Goal: Task Accomplishment & Management: Use online tool/utility

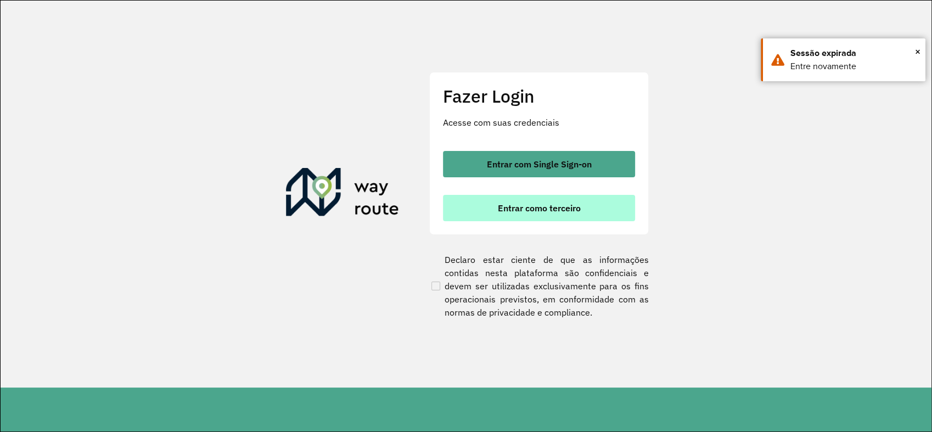
click at [530, 212] on span "Entrar como terceiro" at bounding box center [539, 208] width 83 height 9
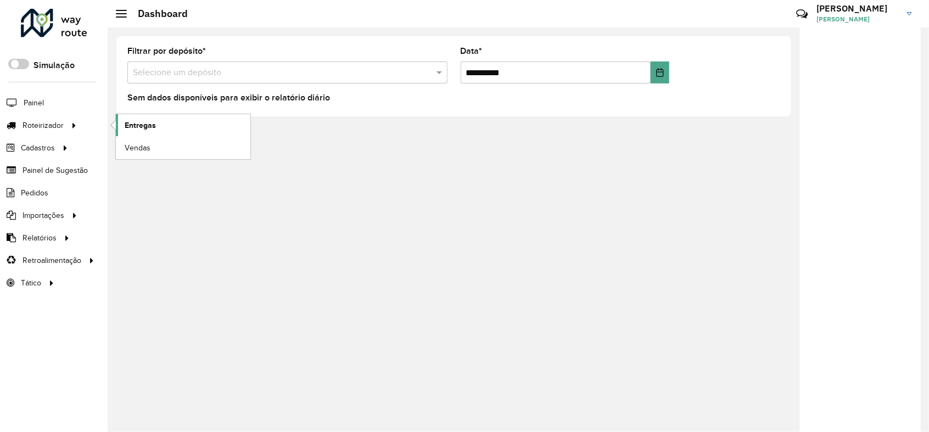
click at [156, 126] on link "Entregas" at bounding box center [183, 125] width 135 height 22
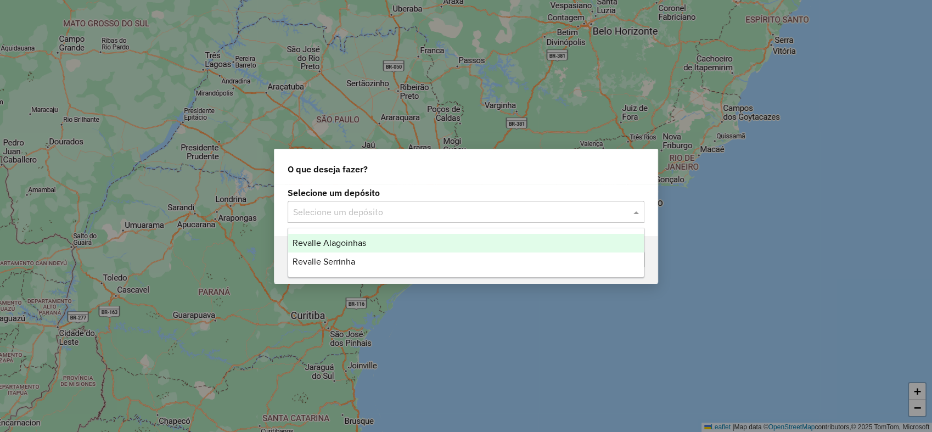
click at [343, 221] on div "Selecione um depósito" at bounding box center [466, 212] width 357 height 22
click at [349, 247] on span "Revalle Alagoinhas" at bounding box center [330, 242] width 74 height 9
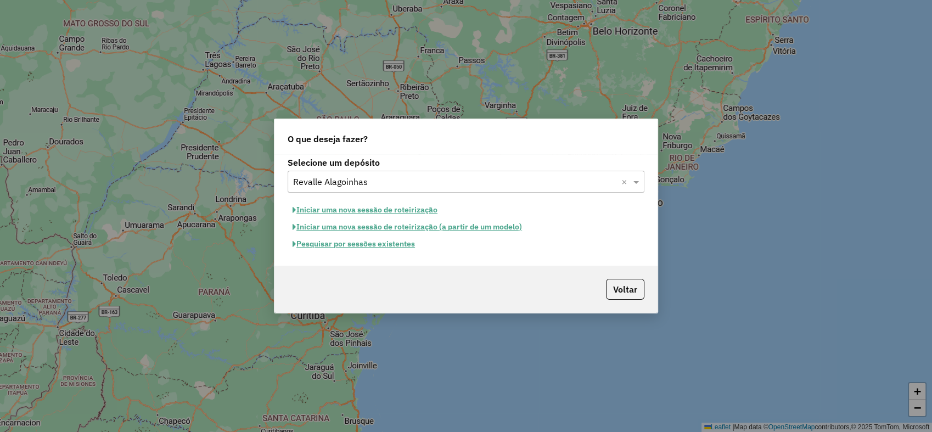
click at [395, 248] on button "Pesquisar por sessões existentes" at bounding box center [354, 244] width 132 height 17
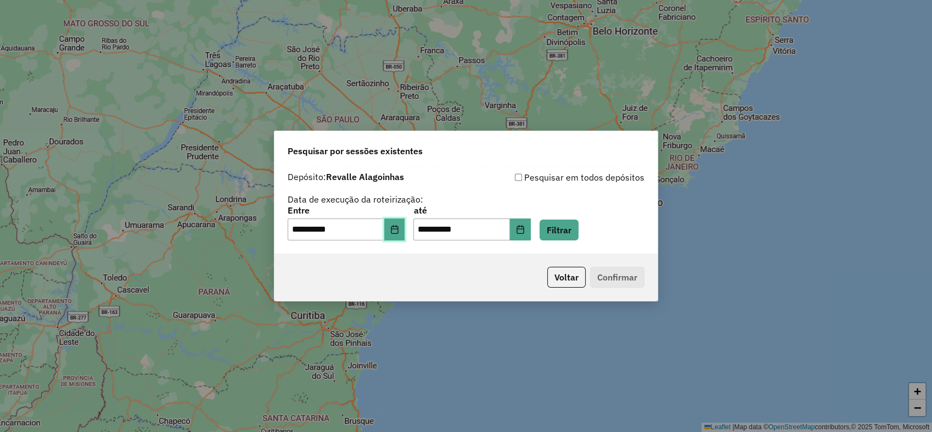
click at [396, 232] on button "Choose Date" at bounding box center [394, 230] width 21 height 22
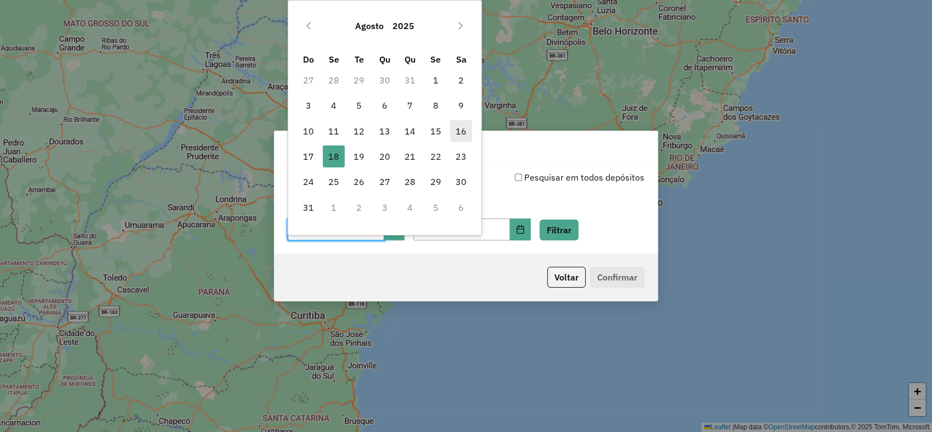
click at [457, 136] on span "16" at bounding box center [461, 131] width 22 height 22
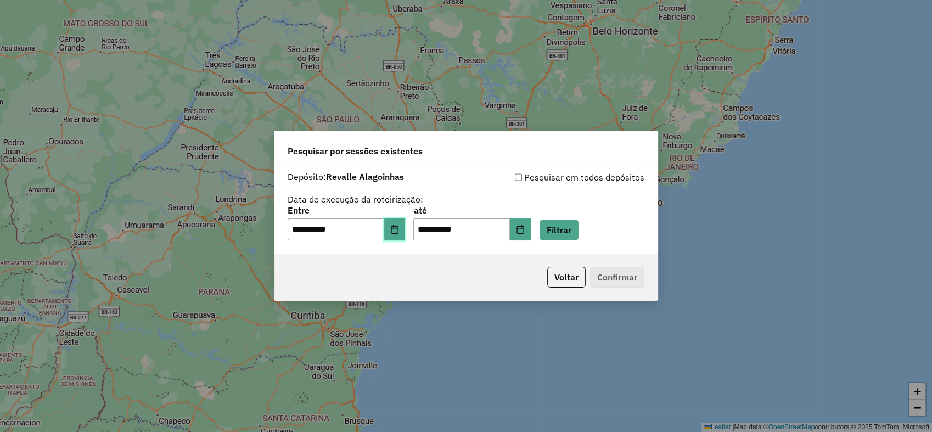
click at [394, 231] on button "Choose Date" at bounding box center [394, 230] width 21 height 22
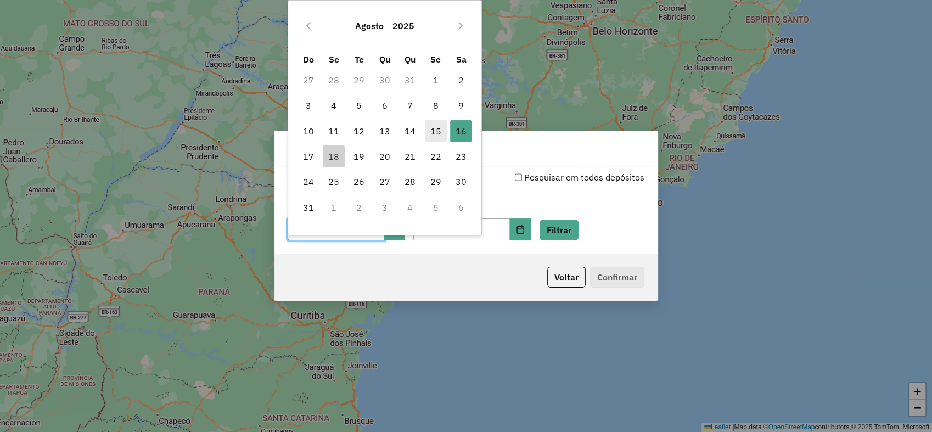
click at [435, 127] on span "15" at bounding box center [436, 131] width 22 height 22
type input "**********"
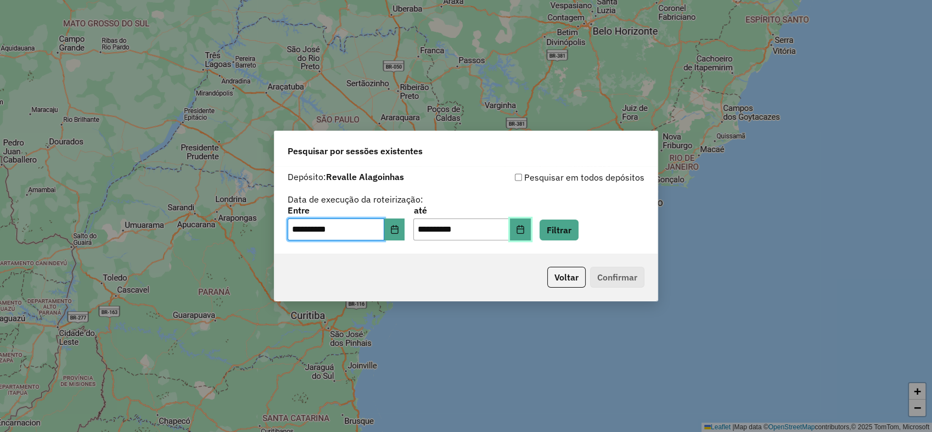
click at [525, 230] on icon "Choose Date" at bounding box center [520, 229] width 9 height 9
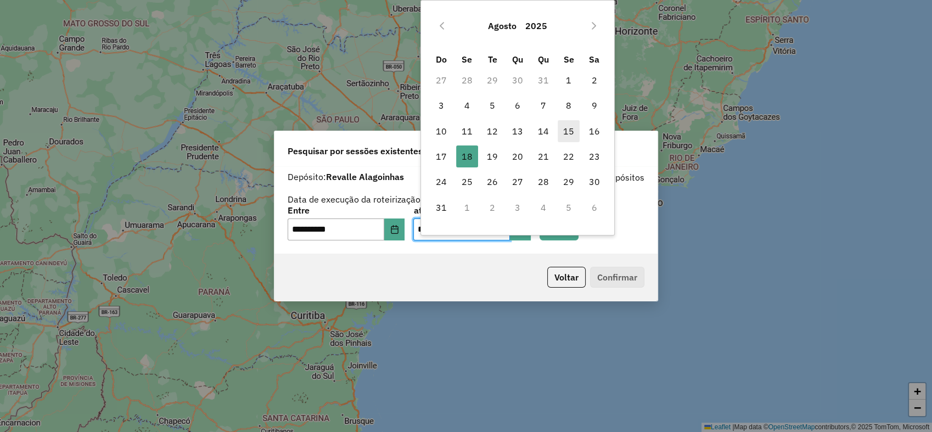
click at [571, 128] on span "15" at bounding box center [569, 131] width 22 height 22
type input "**********"
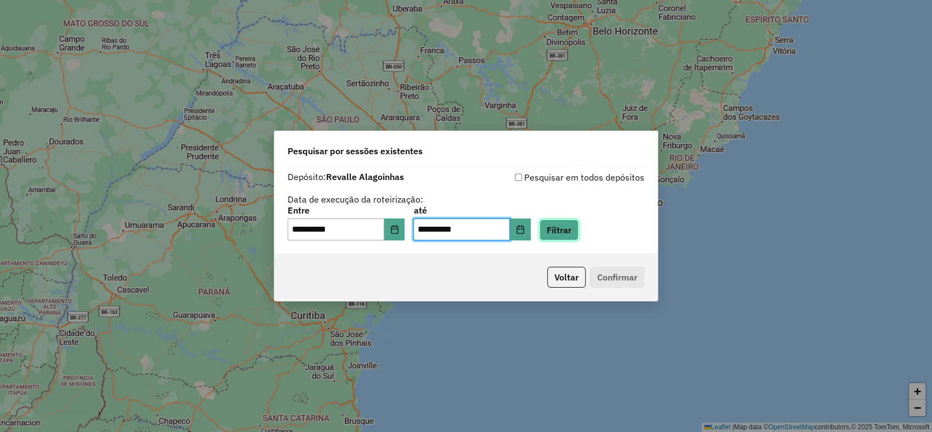
click at [571, 230] on button "Filtrar" at bounding box center [559, 230] width 39 height 21
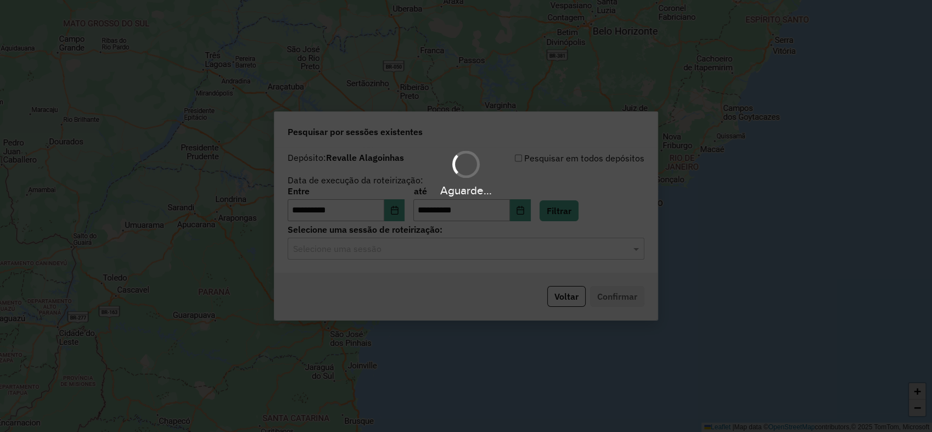
click at [349, 250] on div "Aguarde..." at bounding box center [466, 216] width 932 height 432
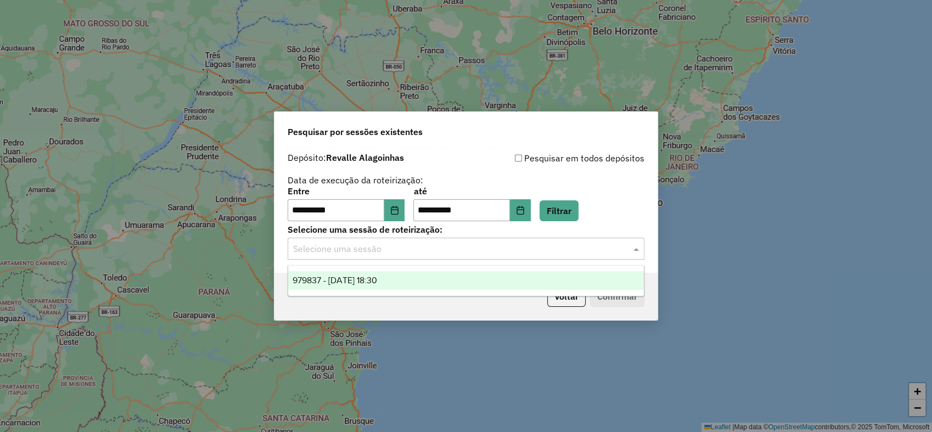
click at [343, 250] on input "text" at bounding box center [455, 249] width 324 height 13
click at [362, 283] on span "979837 - 15/08/2025 18:30" at bounding box center [335, 280] width 85 height 9
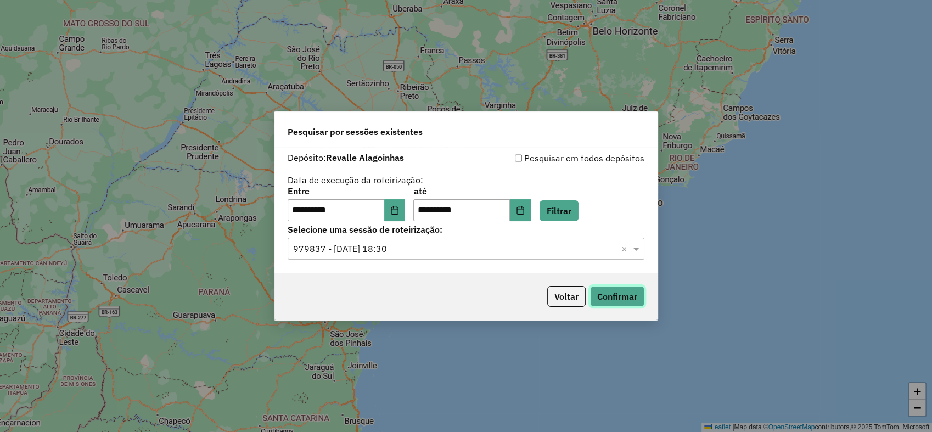
click at [617, 304] on button "Confirmar" at bounding box center [617, 296] width 54 height 21
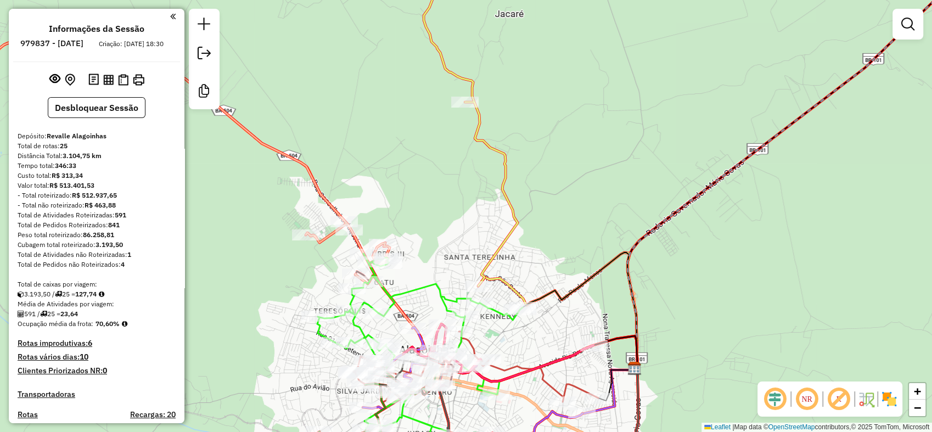
drag, startPoint x: 597, startPoint y: 223, endPoint x: 624, endPoint y: 85, distance: 140.8
click at [624, 85] on div "Janela de atendimento Grade de atendimento Capacidade Transportadoras Veículos …" at bounding box center [466, 216] width 932 height 432
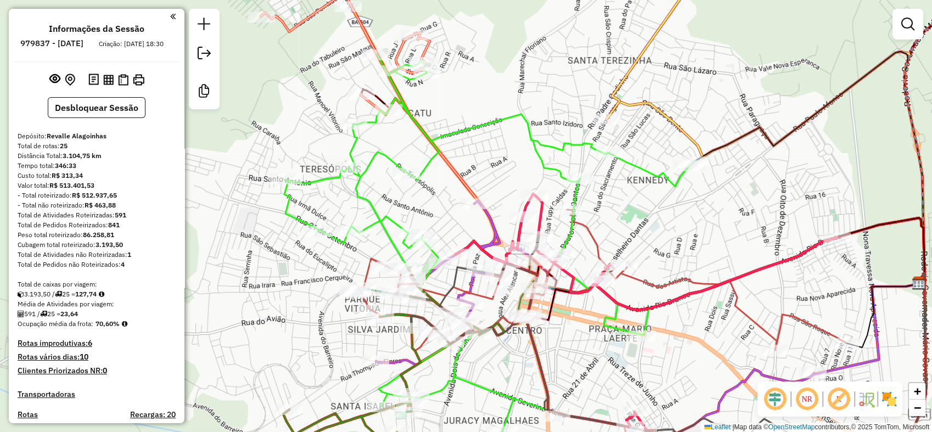
drag, startPoint x: 649, startPoint y: 320, endPoint x: 658, endPoint y: 362, distance: 43.3
click at [658, 362] on div "Janela de atendimento Grade de atendimento Capacidade Transportadoras Veículos …" at bounding box center [466, 216] width 932 height 432
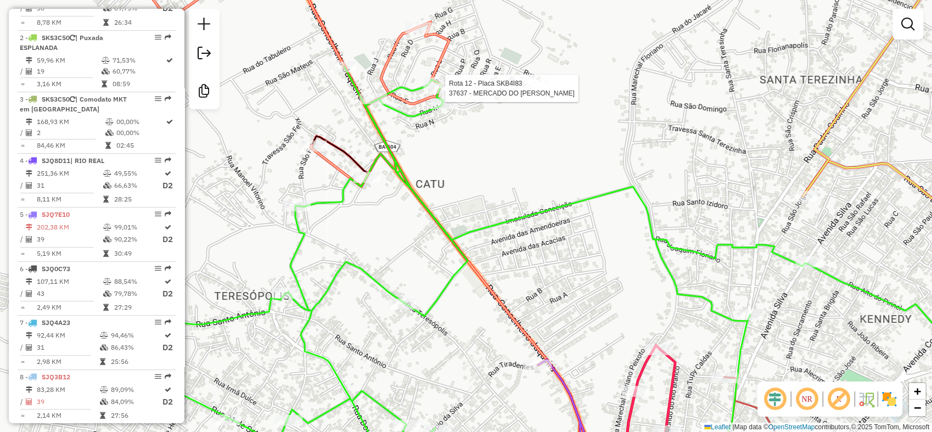
select select "**********"
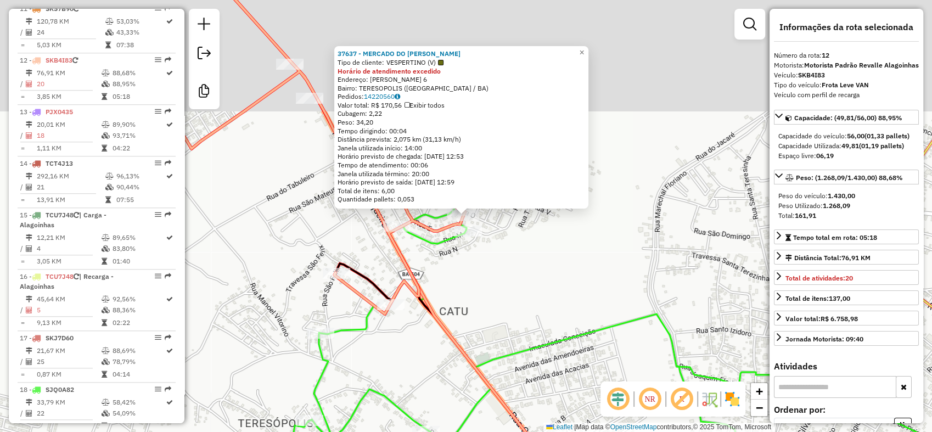
scroll to position [1062, 0]
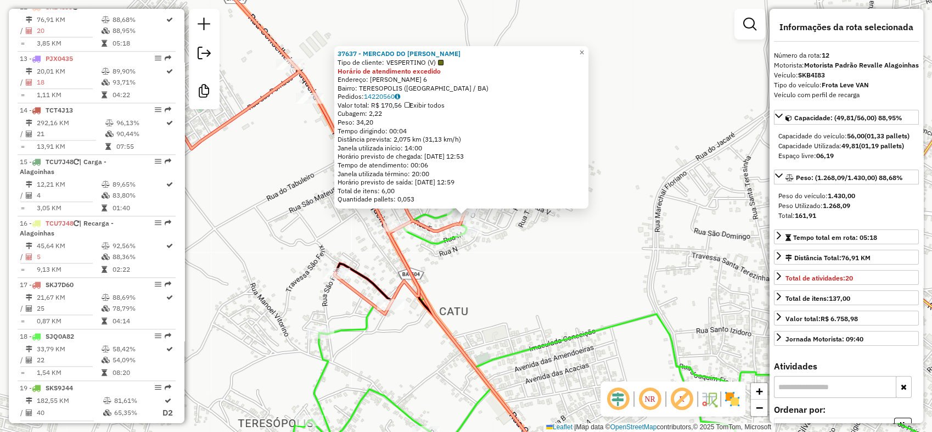
click at [288, 209] on div "37637 - MERCADO DO GILBERTO Tipo de cliente: VESPERTINO (V) Horário de atendime…" at bounding box center [466, 216] width 932 height 432
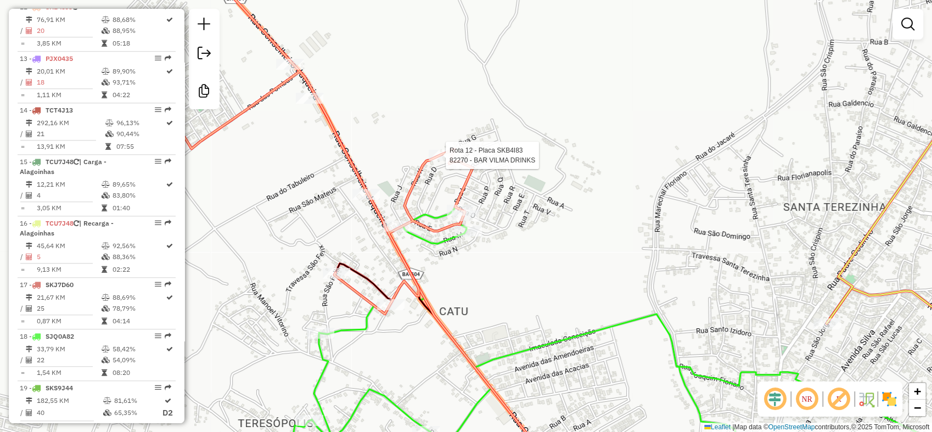
select select "**********"
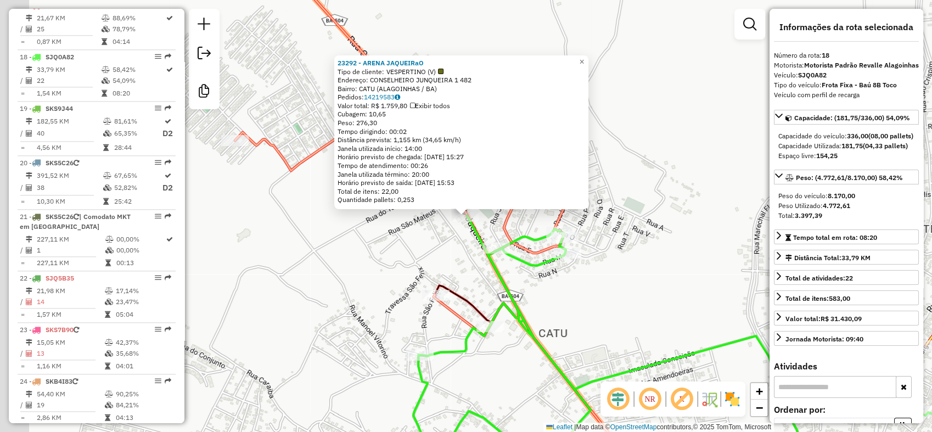
scroll to position [1391, 0]
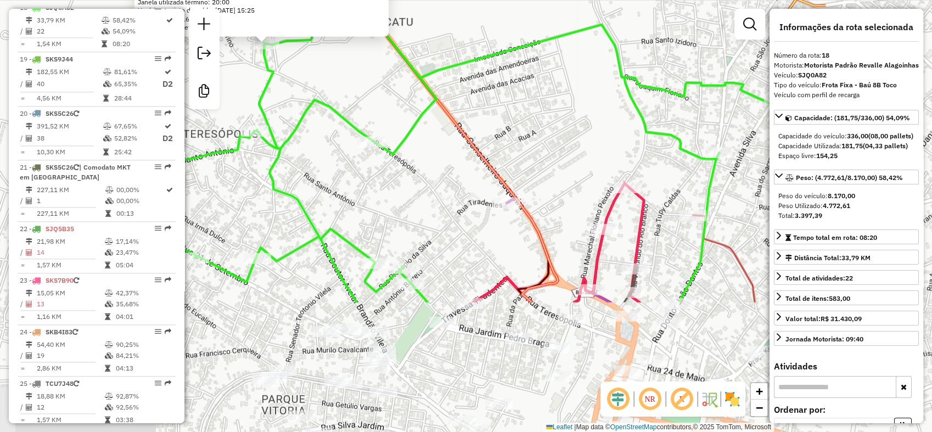
drag, startPoint x: 528, startPoint y: 194, endPoint x: 417, endPoint y: 101, distance: 145.0
click at [417, 101] on div "19540 - DEPOSITO DO LEO Tipo de cliente: VESPERTINO (V) Endereço: JUNQUEIRA 166…" at bounding box center [466, 216] width 932 height 432
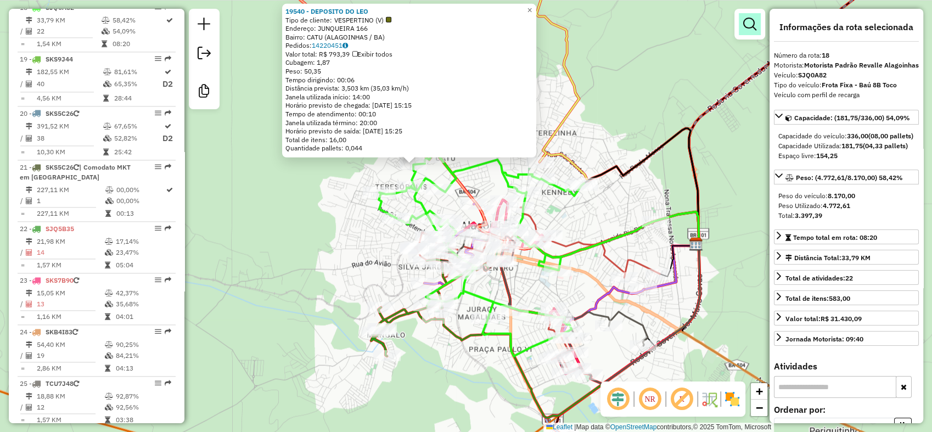
click at [747, 24] on em at bounding box center [749, 24] width 13 height 13
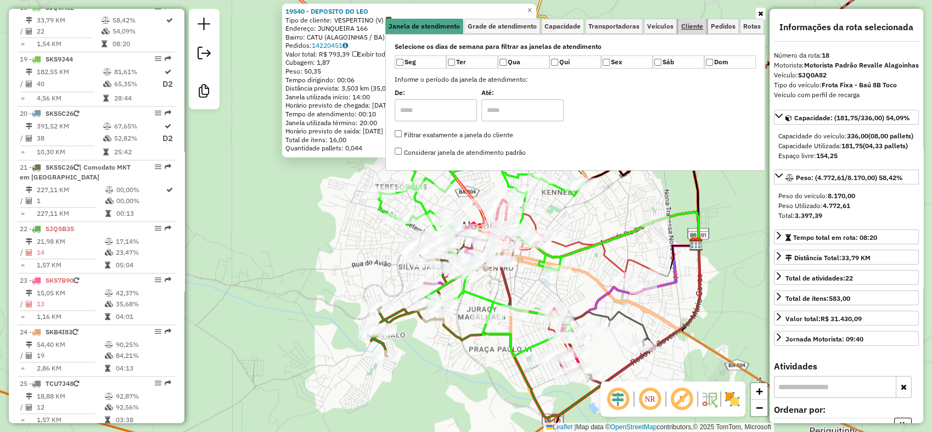
click at [694, 24] on span "Cliente" at bounding box center [692, 26] width 22 height 7
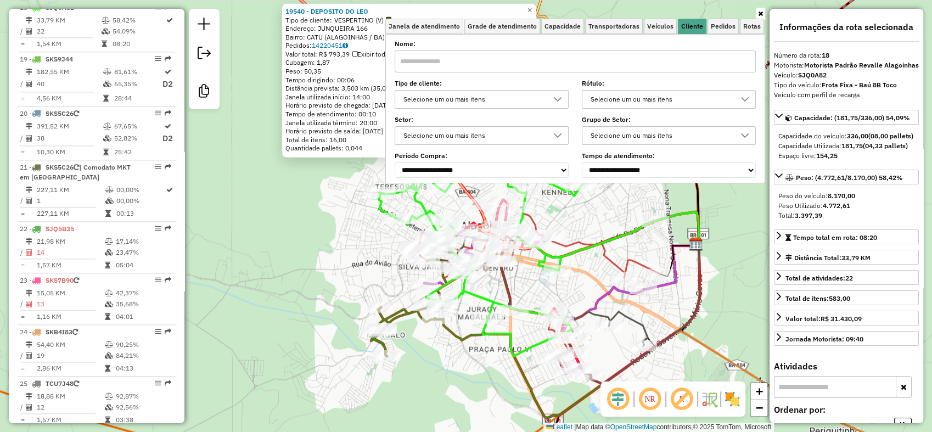
click at [474, 101] on div "Selecione um ou mais itens" at bounding box center [474, 100] width 148 height 18
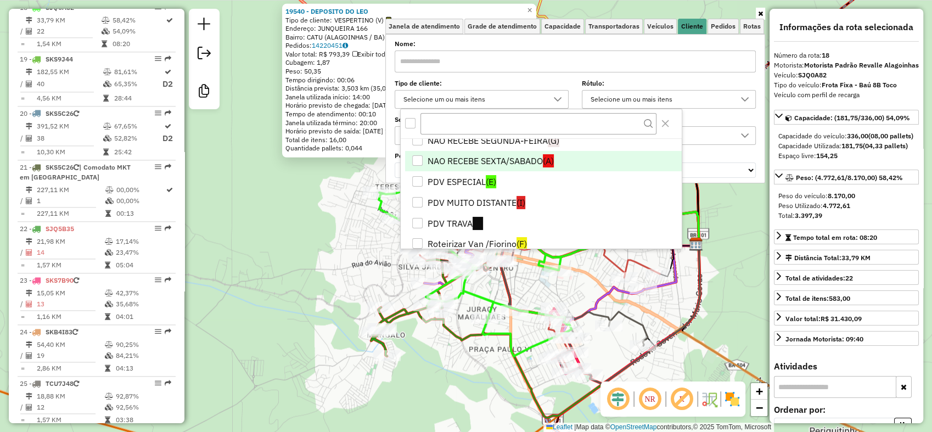
scroll to position [244, 0]
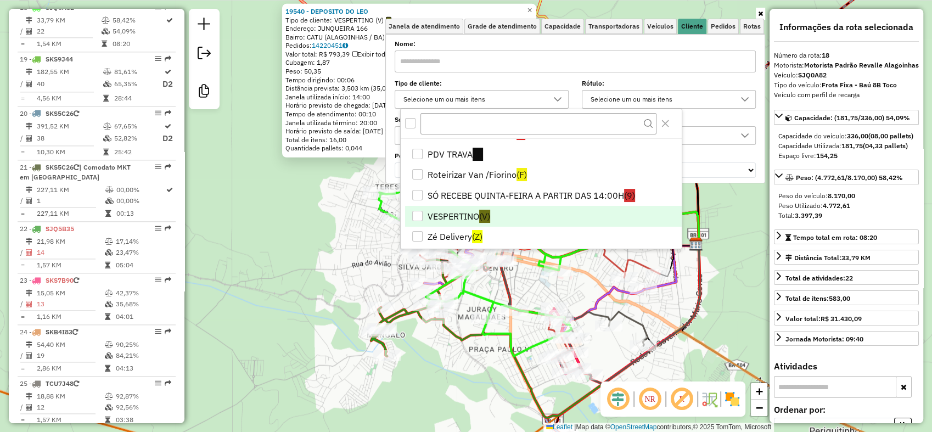
click at [418, 216] on div "VESPERTINO" at bounding box center [417, 216] width 10 height 10
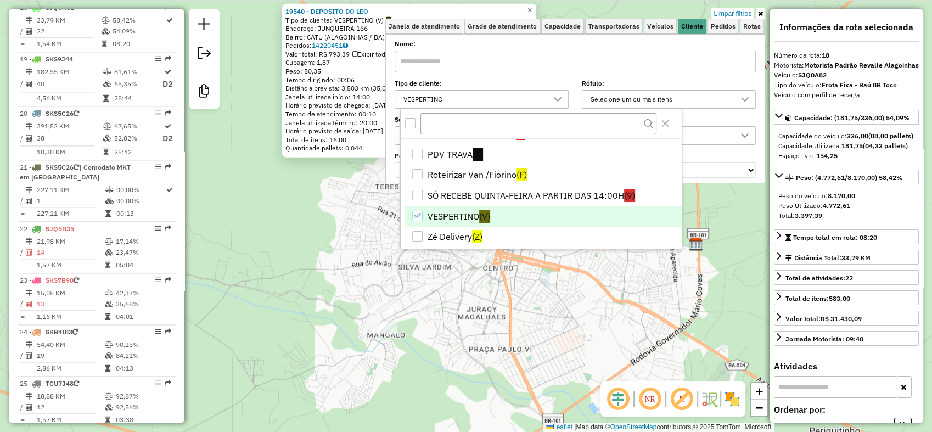
click at [328, 280] on div "19540 - DEPOSITO DO LEO Tipo de cliente: VESPERTINO (V) Endereço: JUNQUEIRA 166…" at bounding box center [466, 216] width 932 height 432
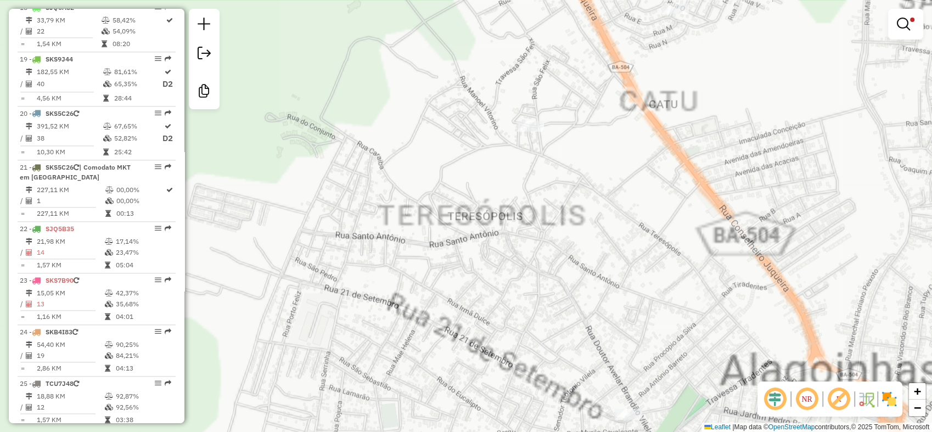
scroll to position [1025, 0]
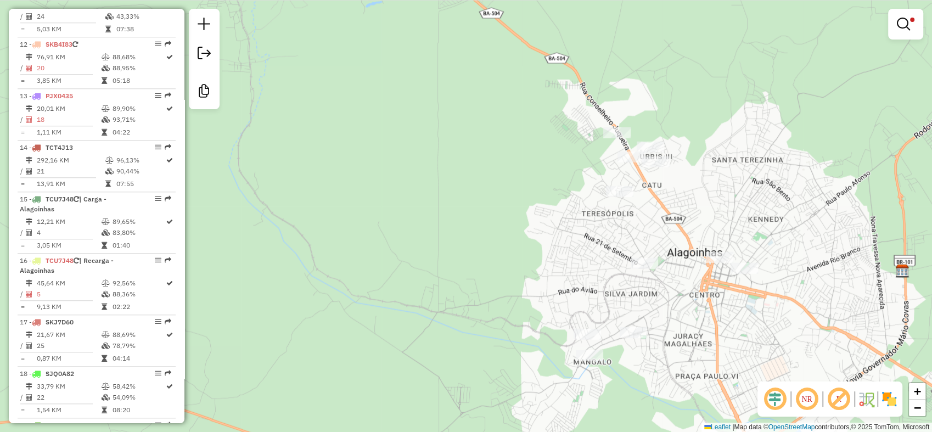
drag, startPoint x: 679, startPoint y: 218, endPoint x: 643, endPoint y: 221, distance: 35.8
click at [646, 221] on div "Limpar filtros Janela de atendimento Grade de atendimento Capacidade Transporta…" at bounding box center [466, 216] width 932 height 432
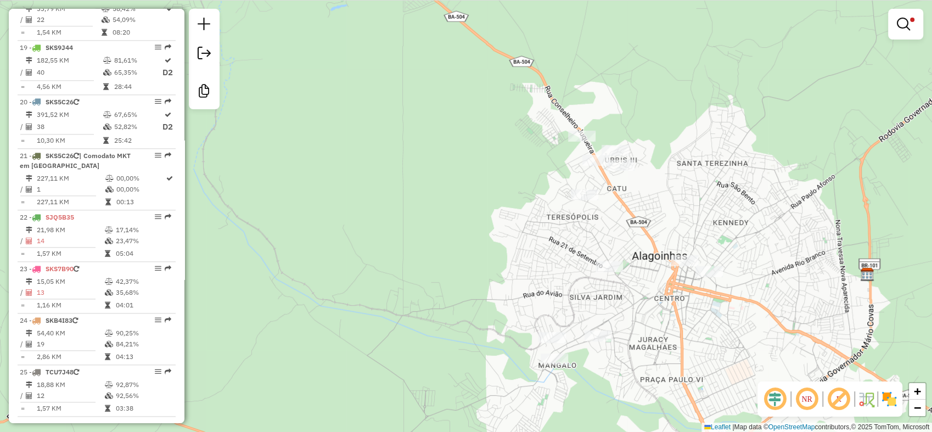
scroll to position [1595, 0]
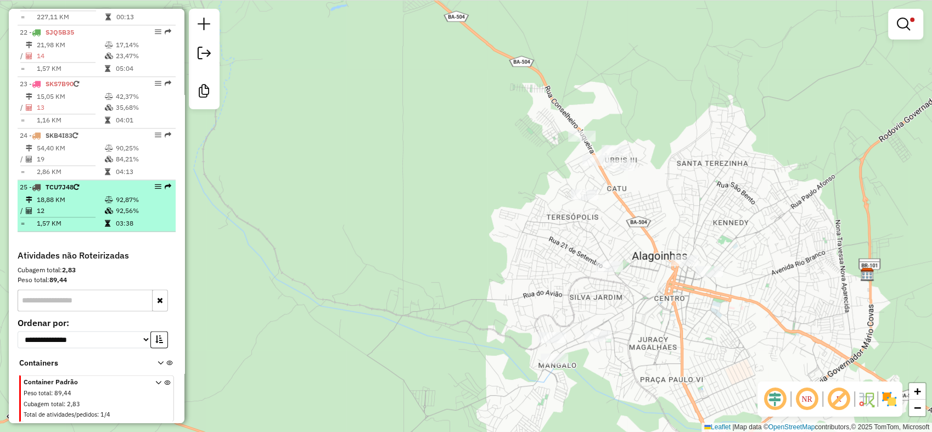
click at [96, 224] on td "1,57 KM" at bounding box center [70, 223] width 68 height 11
select select "**********"
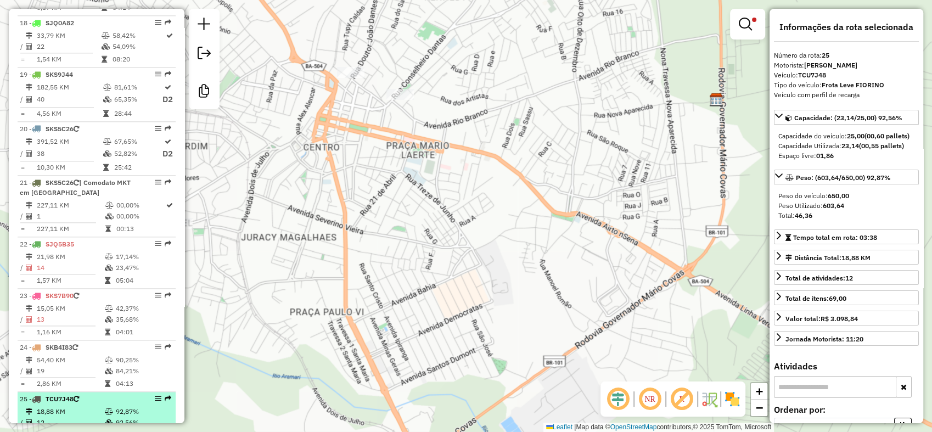
scroll to position [1168, 0]
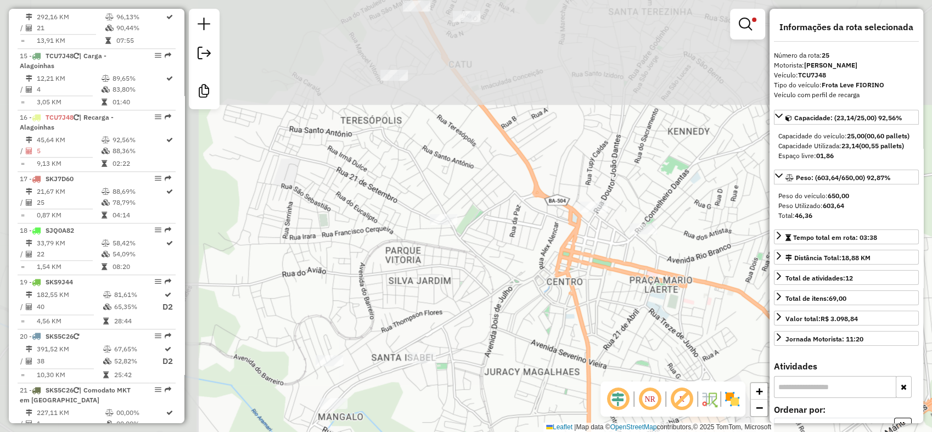
drag, startPoint x: 385, startPoint y: 228, endPoint x: 622, endPoint y: 360, distance: 270.6
click at [622, 360] on div "Limpar filtros Janela de atendimento Grade de atendimento Capacidade Transporta…" at bounding box center [466, 216] width 932 height 432
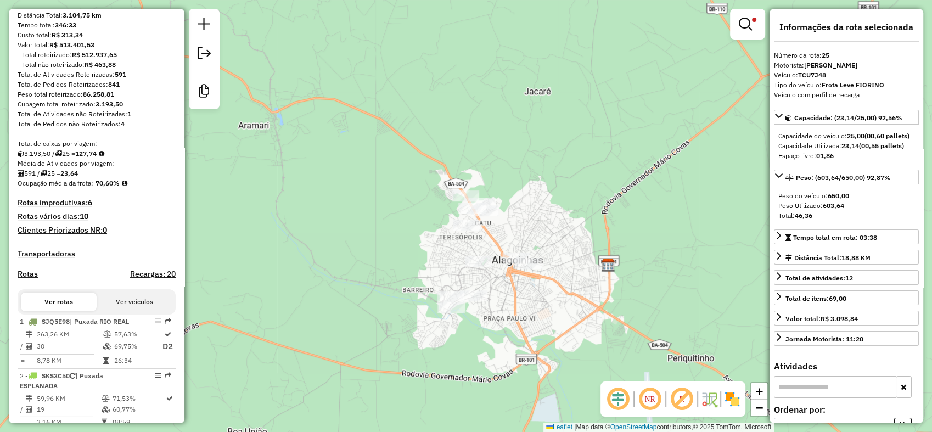
scroll to position [0, 0]
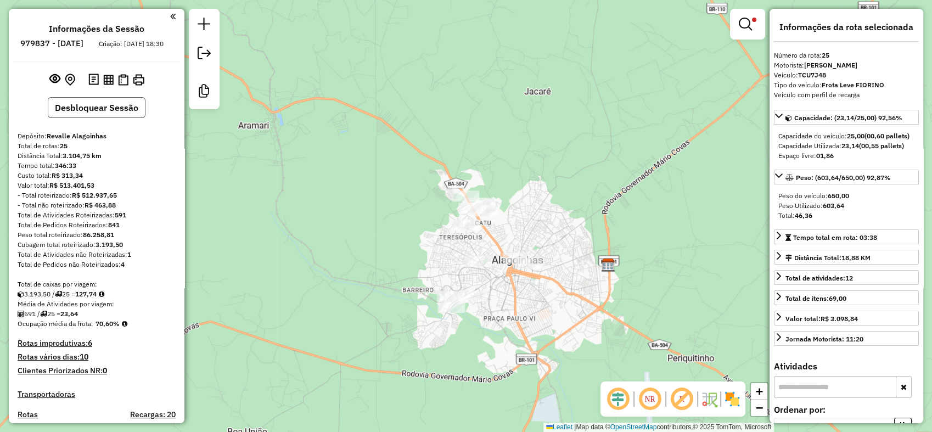
click at [73, 115] on button "Desbloquear Sessão" at bounding box center [97, 107] width 98 height 21
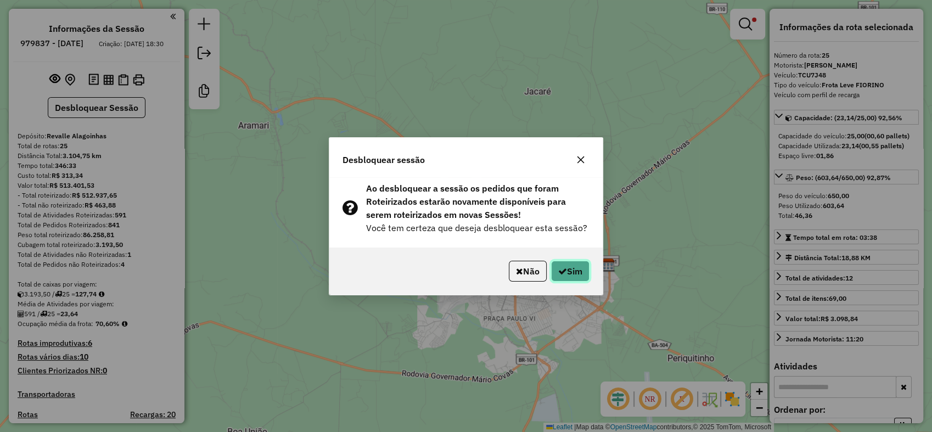
click at [566, 272] on button "Sim" at bounding box center [570, 271] width 38 height 21
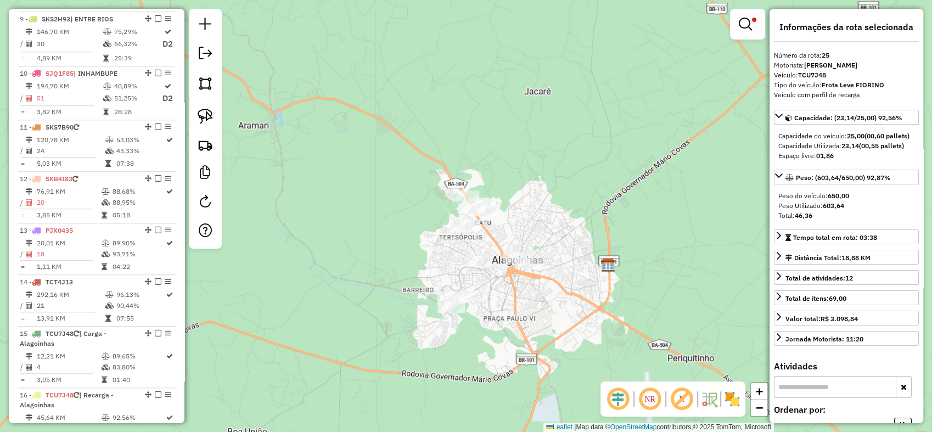
scroll to position [1612, 0]
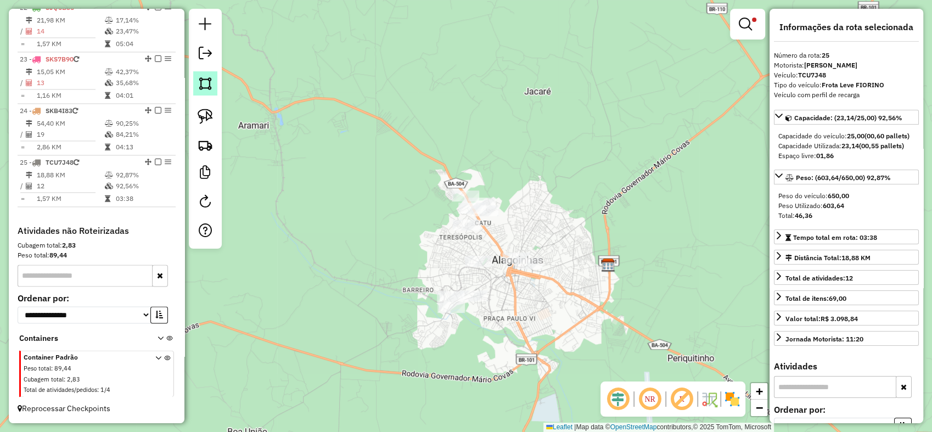
click at [206, 85] on img at bounding box center [205, 83] width 15 height 15
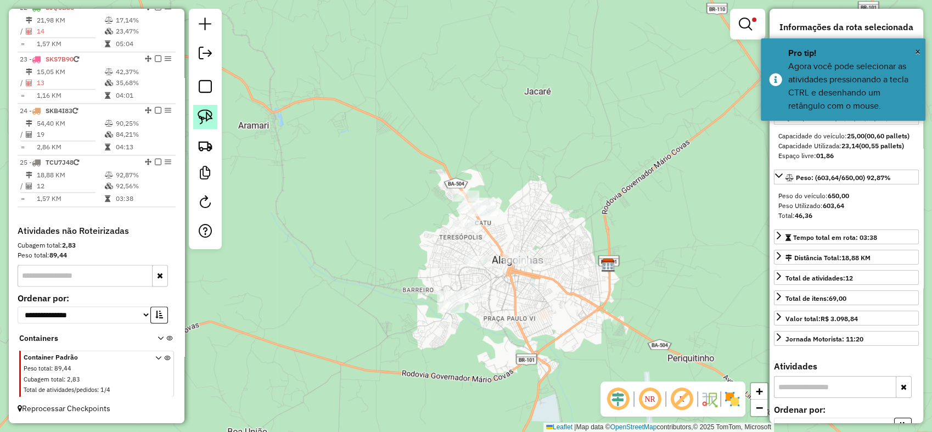
click at [208, 115] on img at bounding box center [205, 116] width 15 height 15
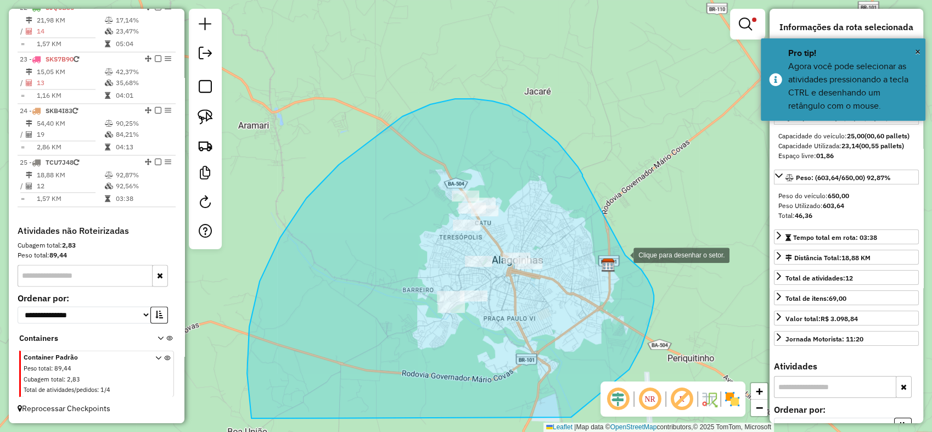
drag, startPoint x: 583, startPoint y: 176, endPoint x: 622, endPoint y: 254, distance: 87.2
click at [622, 254] on div at bounding box center [623, 254] width 22 height 22
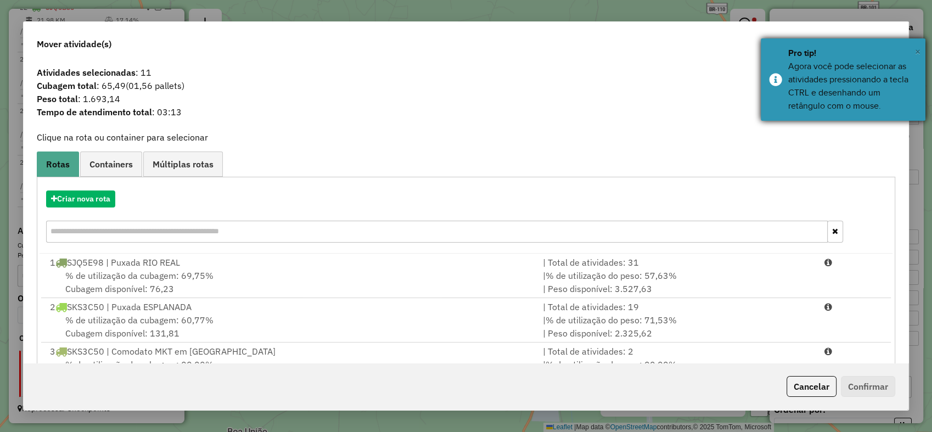
click at [918, 48] on span "×" at bounding box center [917, 52] width 5 height 12
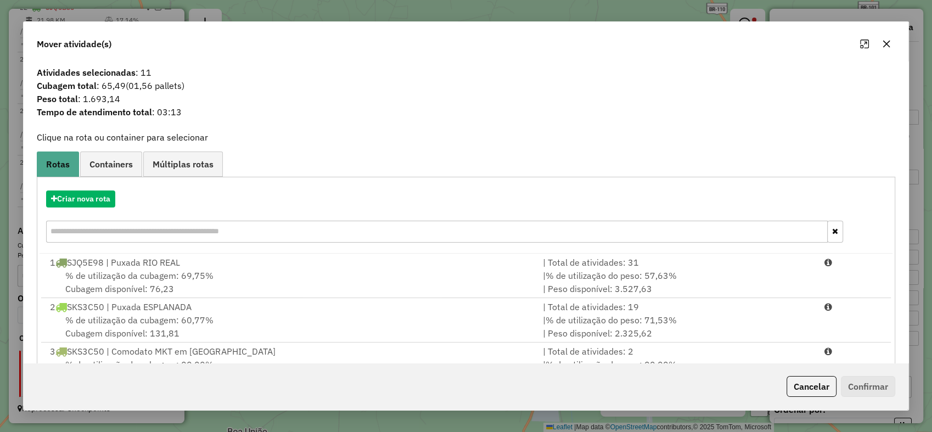
click at [887, 41] on icon "button" at bounding box center [886, 44] width 9 height 9
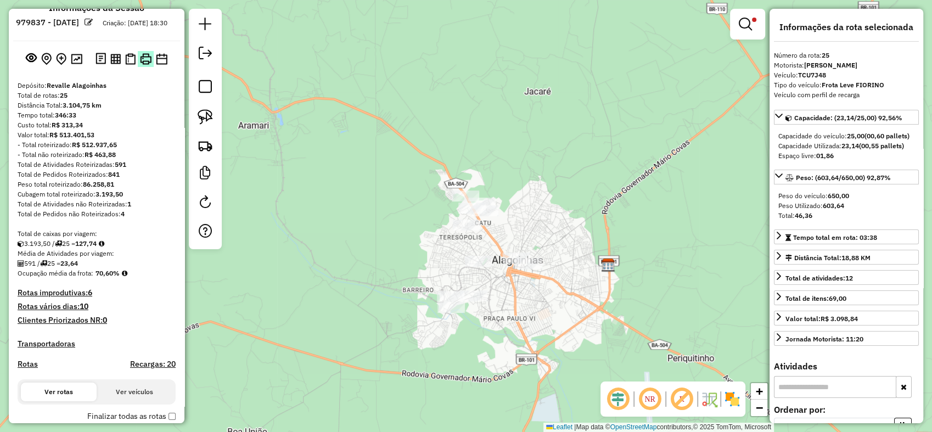
scroll to position [0, 0]
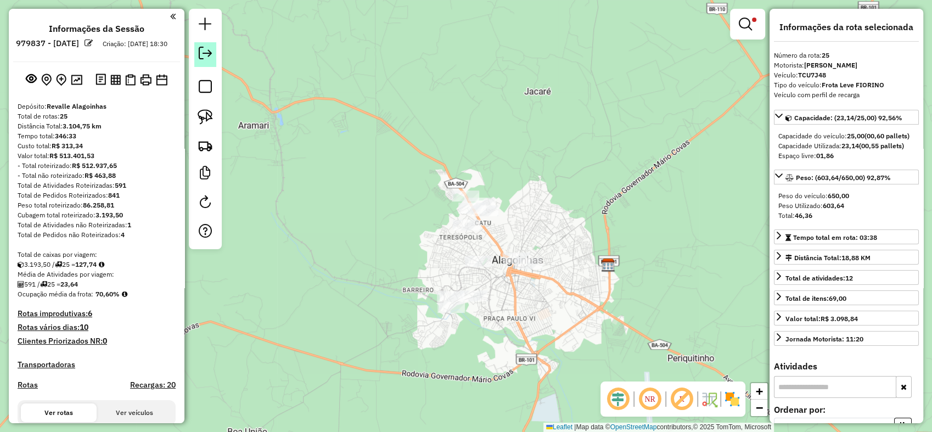
click at [205, 53] on em at bounding box center [205, 53] width 13 height 13
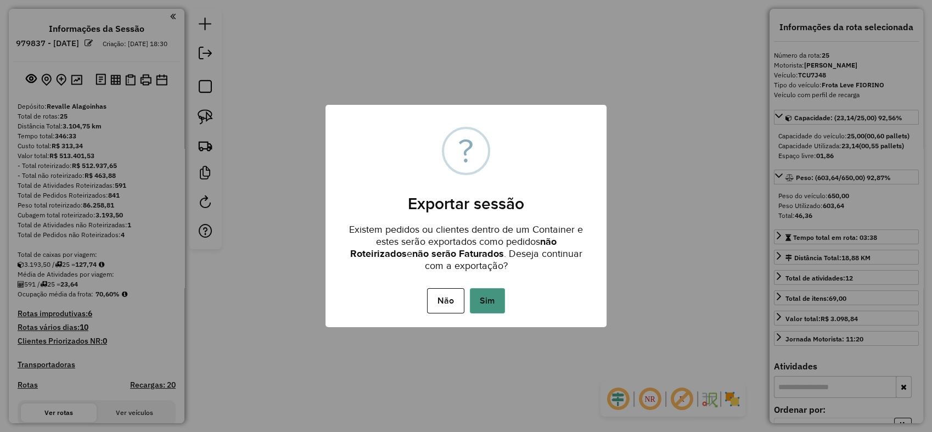
click at [483, 290] on button "Sim" at bounding box center [487, 300] width 35 height 25
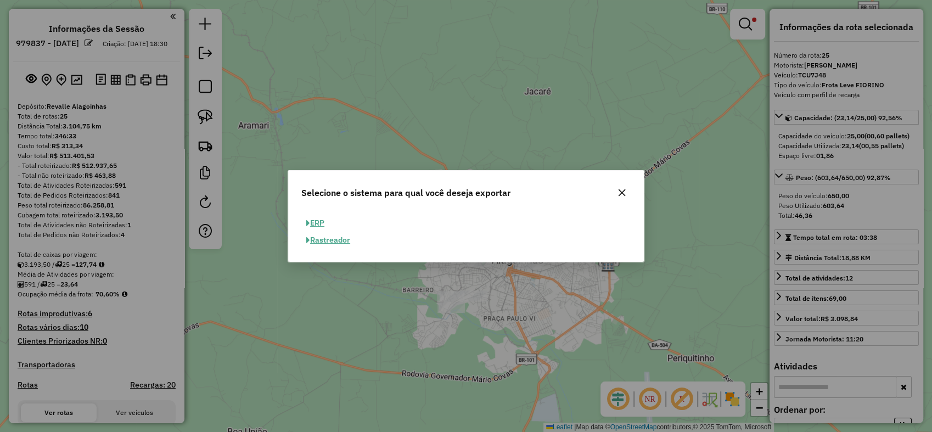
click at [321, 224] on button "ERP" at bounding box center [315, 223] width 28 height 17
select select "**"
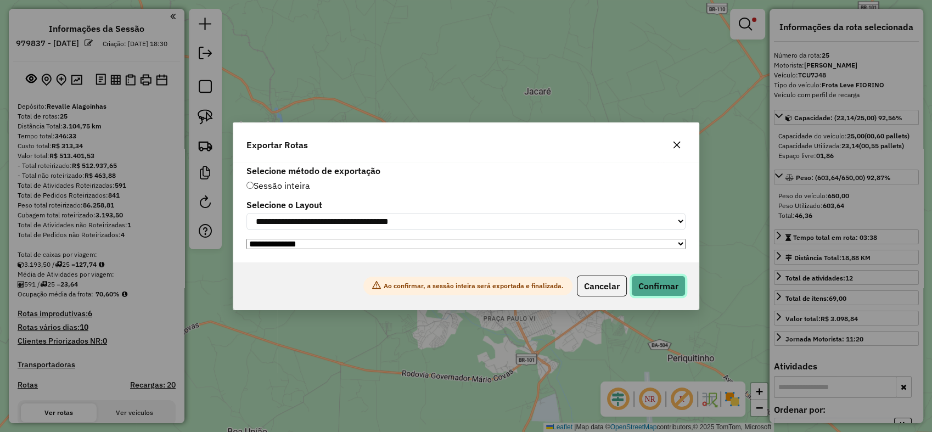
click at [656, 284] on button "Confirmar" at bounding box center [658, 286] width 54 height 21
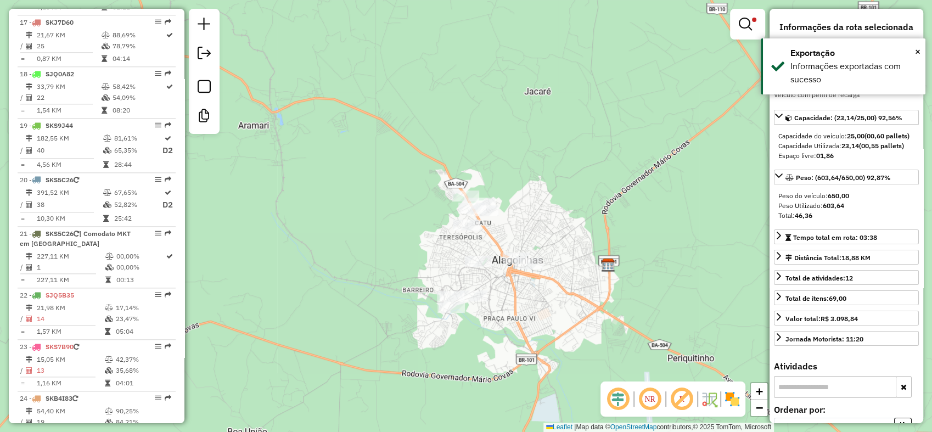
scroll to position [1595, 0]
